Goal: Transaction & Acquisition: Purchase product/service

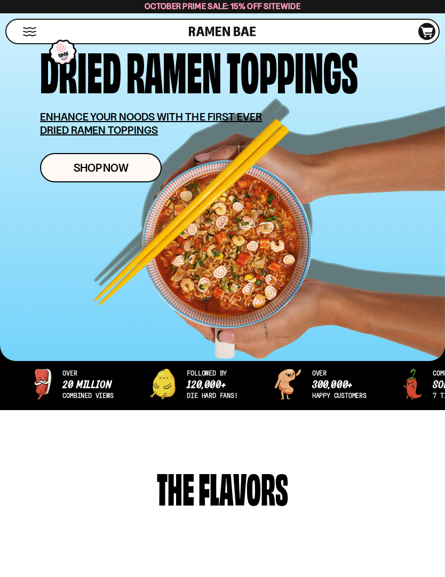
scroll to position [243, 0]
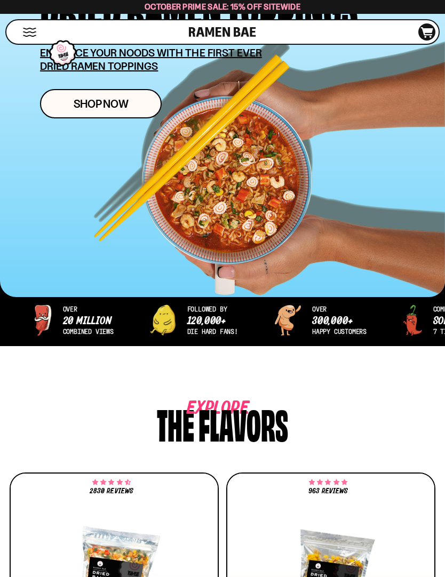
click at [103, 109] on span "Shop Now" at bounding box center [101, 103] width 55 height 11
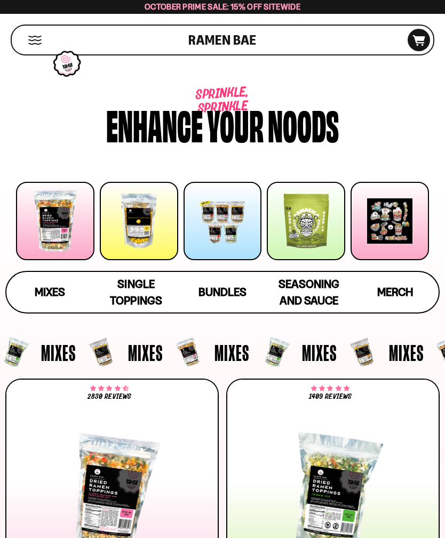
click at [240, 289] on span "Bundles" at bounding box center [222, 291] width 48 height 13
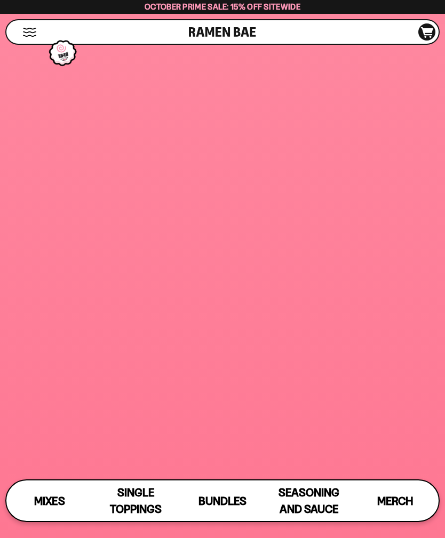
scroll to position [3911, 0]
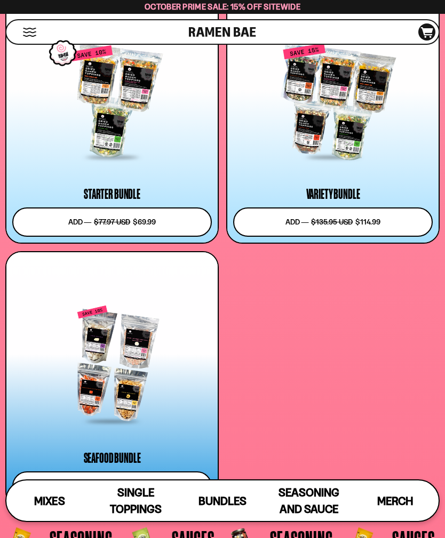
type input "**********"
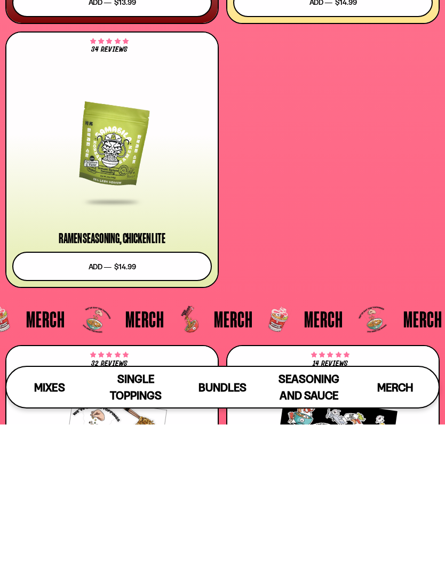
scroll to position [4708, 0]
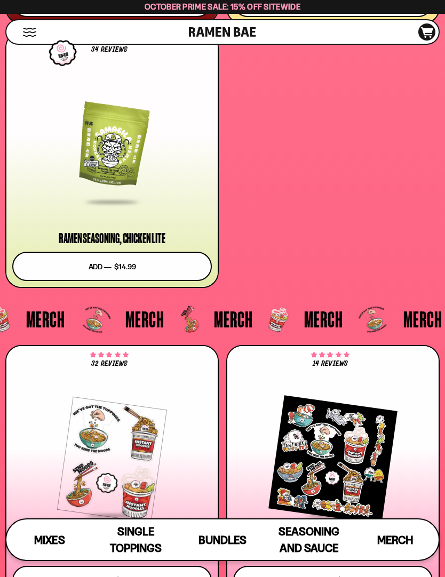
click at [442, 14] on div "Shop Cart D0381C2F-513E-4F90-8A41-6F0A75DCBAAA" at bounding box center [222, 32] width 445 height 36
click at [232, 537] on span "Bundles" at bounding box center [222, 539] width 48 height 13
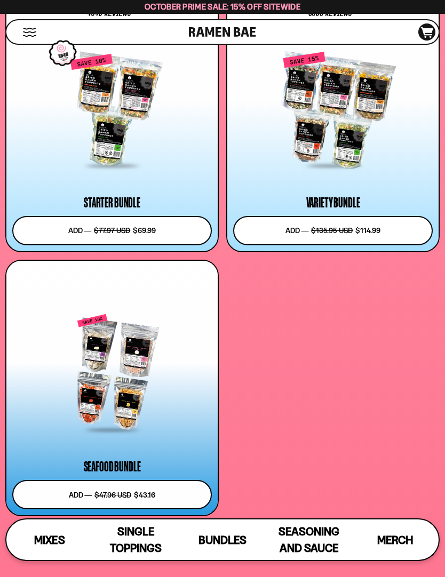
scroll to position [3897, 0]
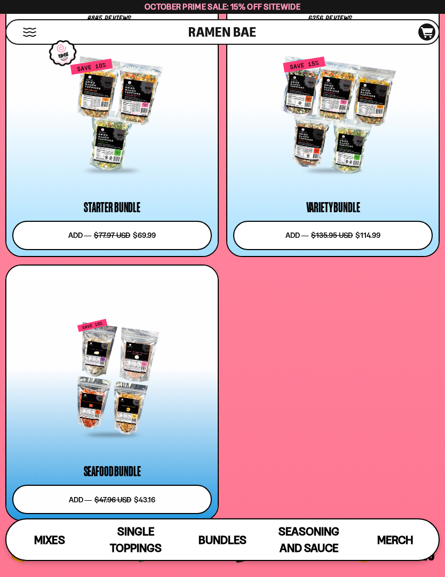
click at [163, 138] on div at bounding box center [111, 115] width 199 height 114
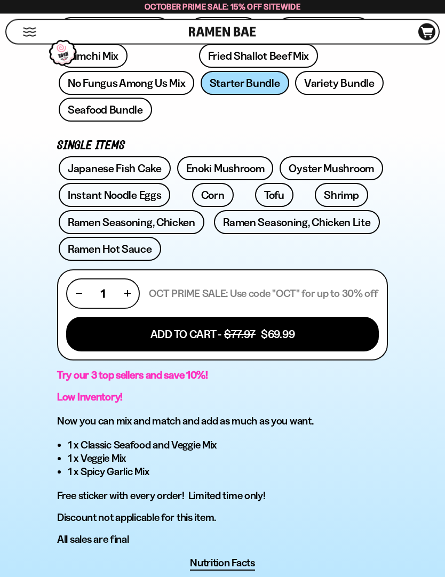
scroll to position [536, 0]
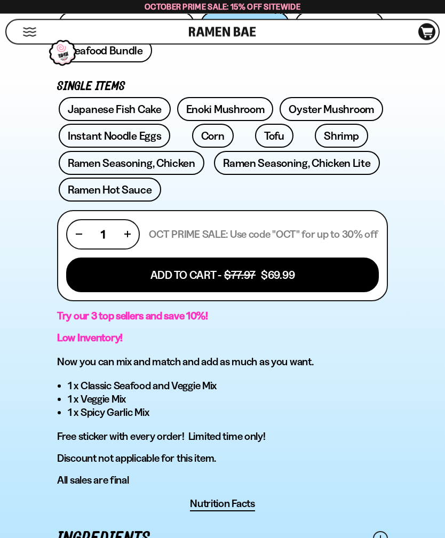
click at [426, 365] on div "4845 reviews Starter Bundle Get Our 3 Most Popular Mixes! FREE SHIPPING on all …" at bounding box center [222, 230] width 435 height 783
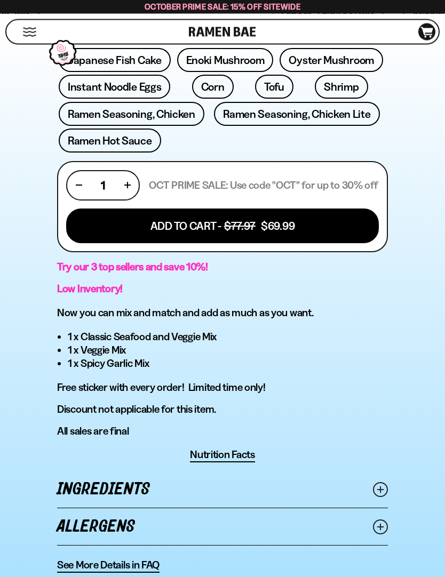
scroll to position [595, 0]
click at [143, 537] on span "See More Details in FAQ" at bounding box center [108, 564] width 102 height 13
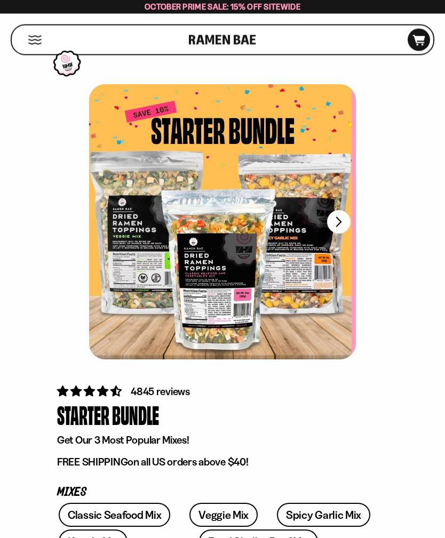
scroll to position [0, 0]
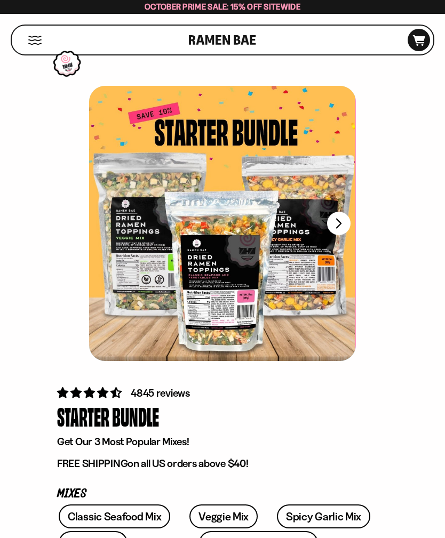
click at [280, 206] on div at bounding box center [221, 223] width 267 height 275
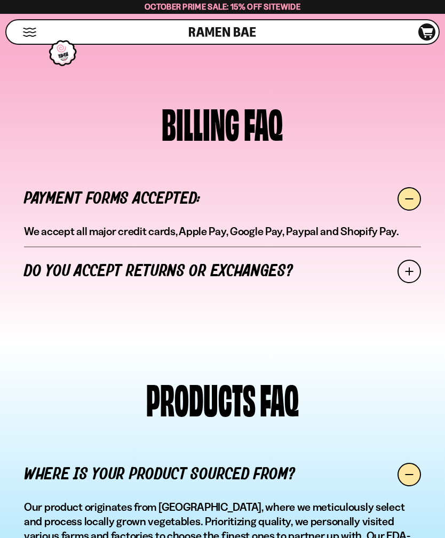
scroll to position [537, 0]
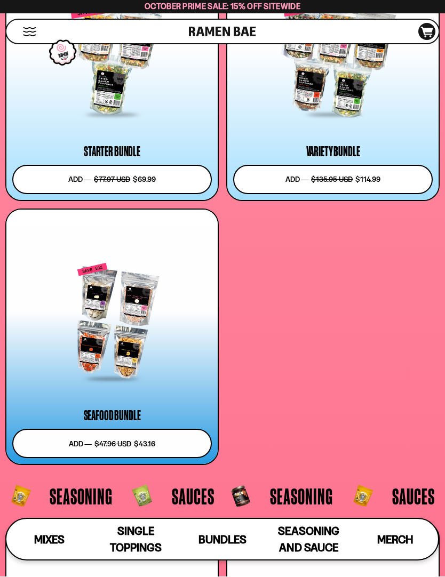
scroll to position [3953, 0]
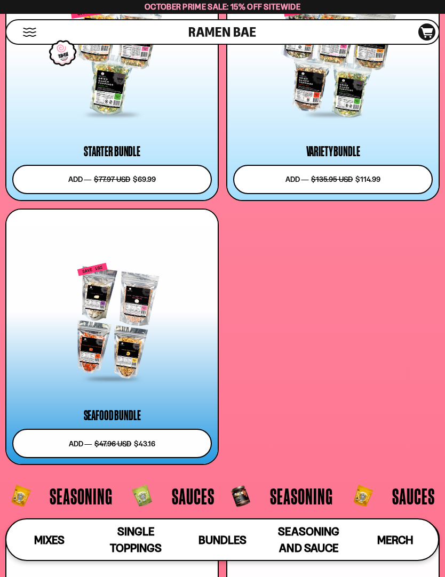
click at [156, 365] on div at bounding box center [111, 321] width 199 height 117
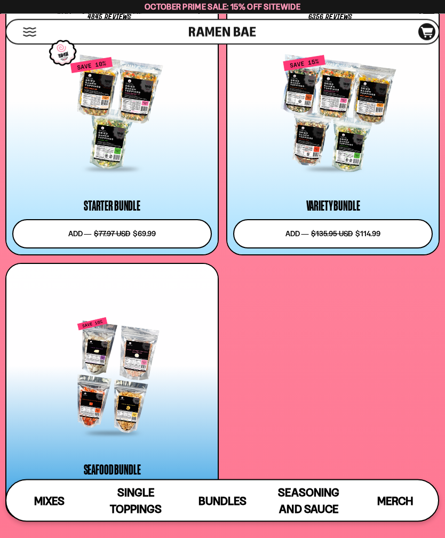
scroll to position [3894, 0]
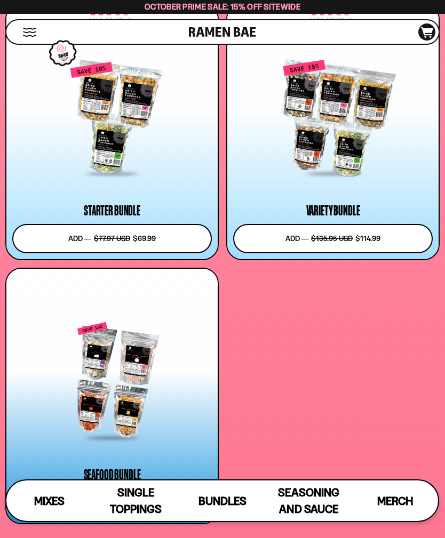
click at [358, 160] on div at bounding box center [332, 118] width 199 height 114
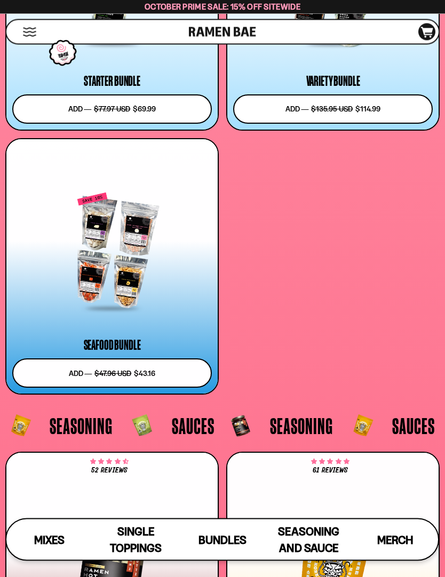
scroll to position [4024, 0]
click at [168, 273] on div at bounding box center [111, 250] width 199 height 117
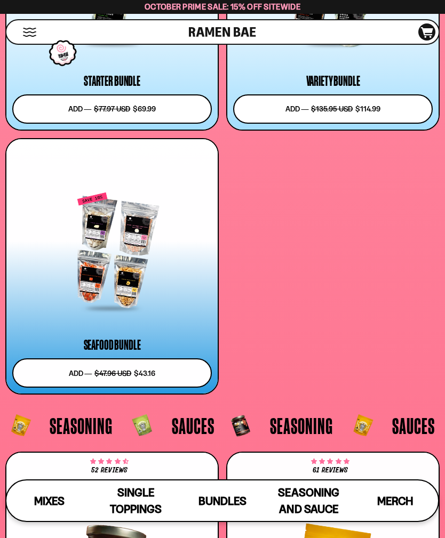
click at [177, 313] on div at bounding box center [111, 248] width 199 height 166
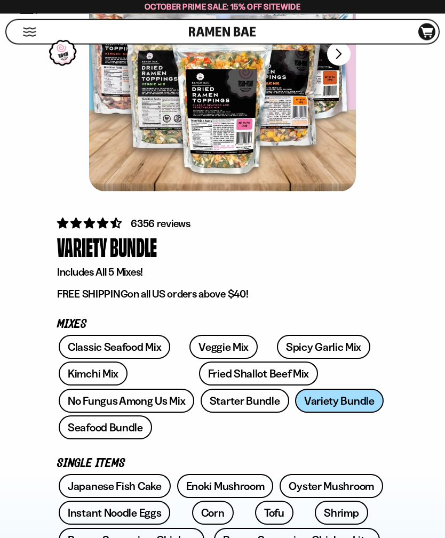
scroll to position [140, 0]
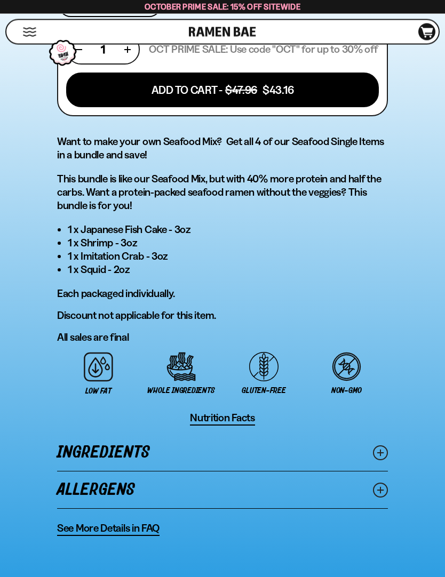
scroll to position [715, 0]
click at [379, 445] on icon at bounding box center [380, 452] width 15 height 15
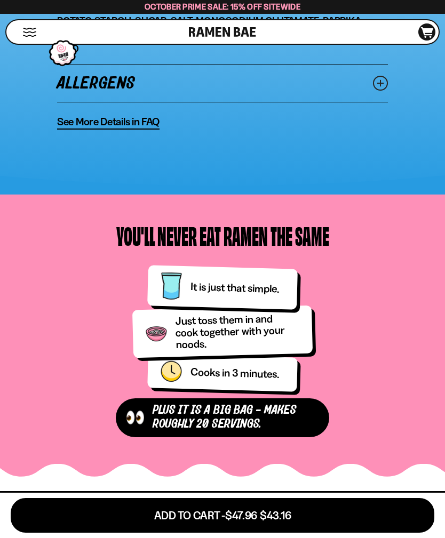
scroll to position [1182, 0]
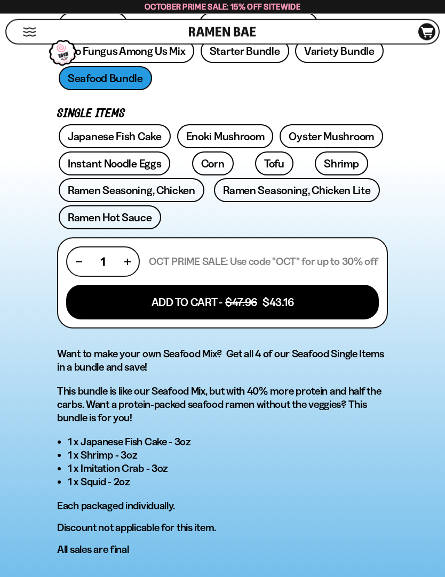
scroll to position [503, 0]
click at [315, 285] on button "Add To Cart - $47.96 $43.16" at bounding box center [222, 302] width 312 height 35
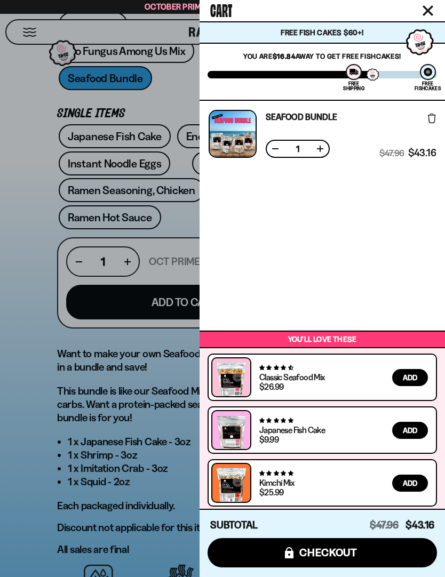
click at [360, 537] on button "icons8-lock checkout" at bounding box center [321, 552] width 229 height 29
